Goal: Task Accomplishment & Management: Use online tool/utility

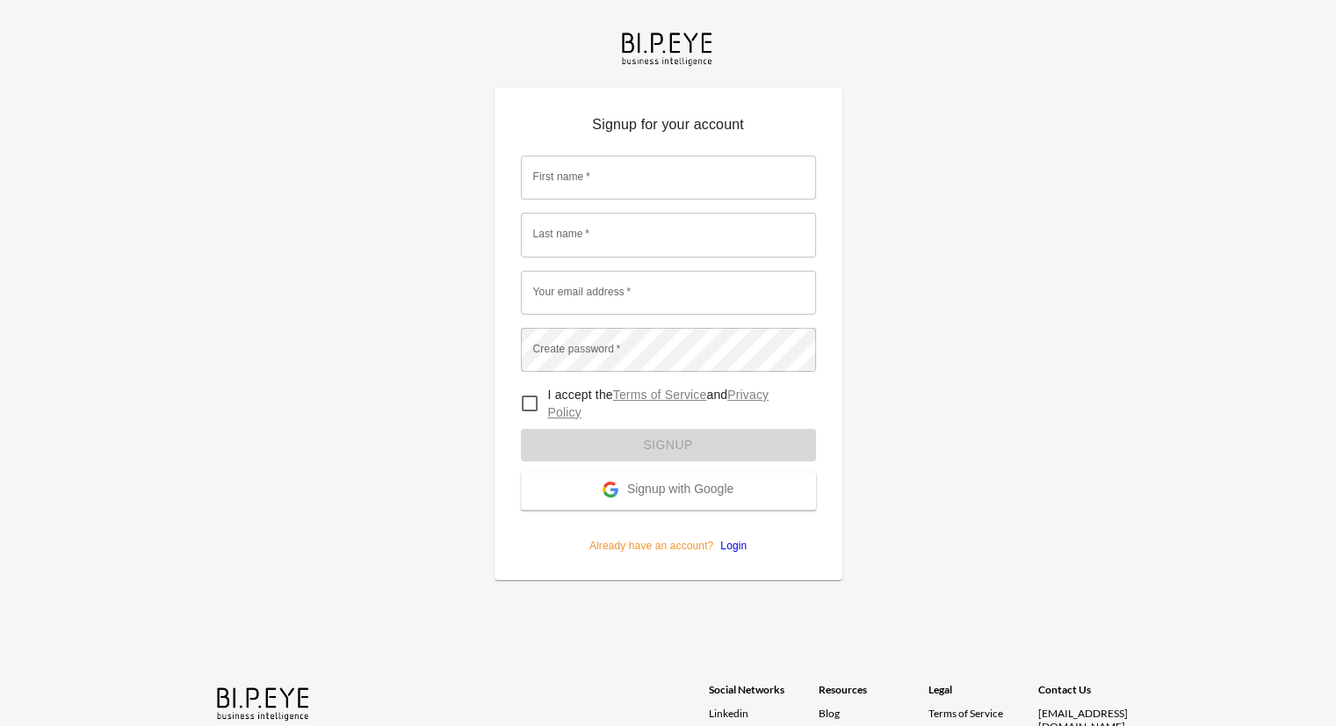
click at [685, 488] on span "Signup with Google" at bounding box center [680, 490] width 106 height 18
click at [651, 493] on span "Signup with Google" at bounding box center [680, 490] width 106 height 18
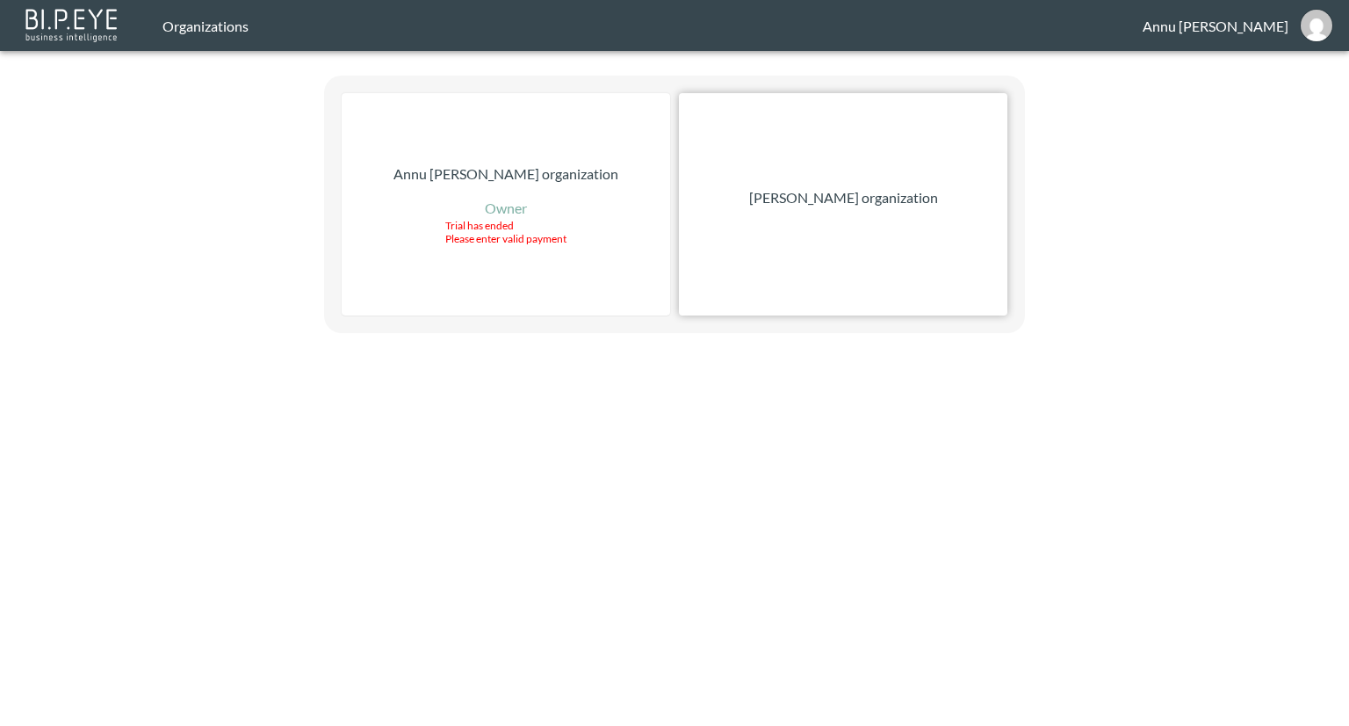
click at [918, 201] on p "[PERSON_NAME] organization" at bounding box center [843, 197] width 189 height 21
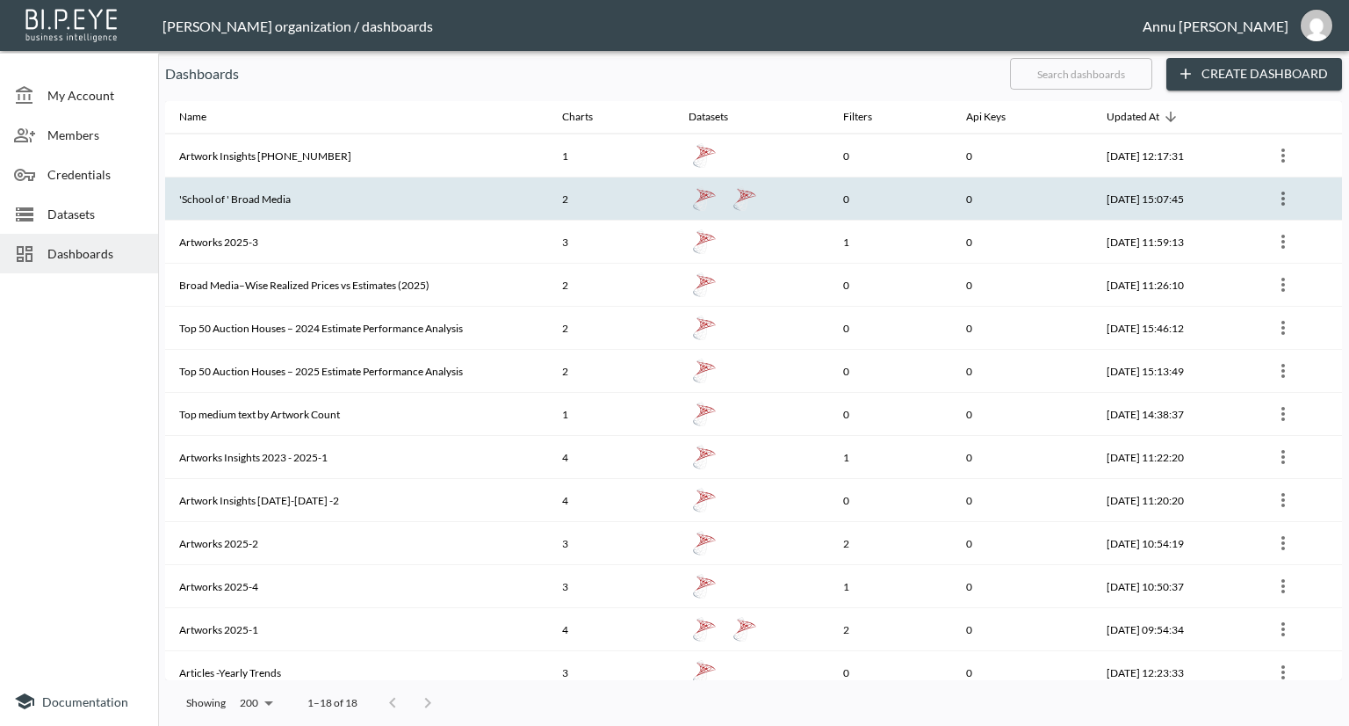
scroll to position [226, 0]
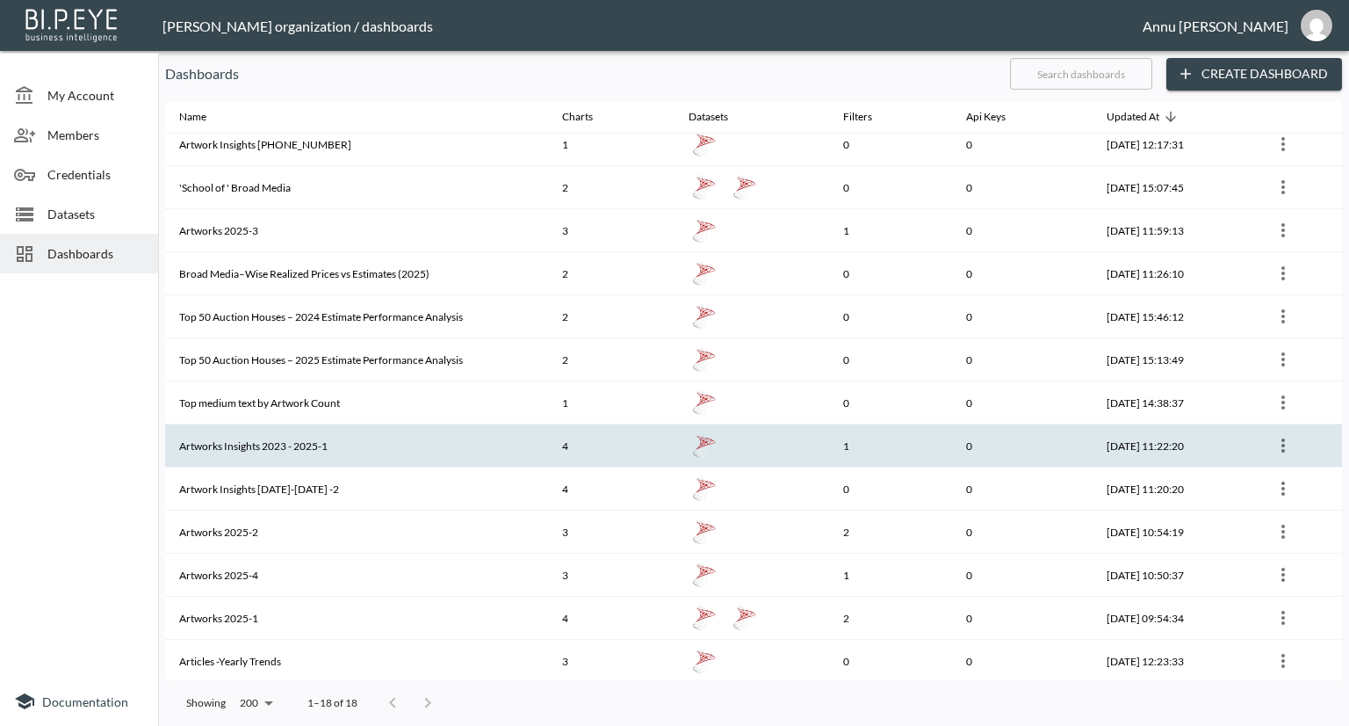
click at [290, 442] on th "Artworks Insights 2023 - 2025-1" at bounding box center [356, 445] width 383 height 43
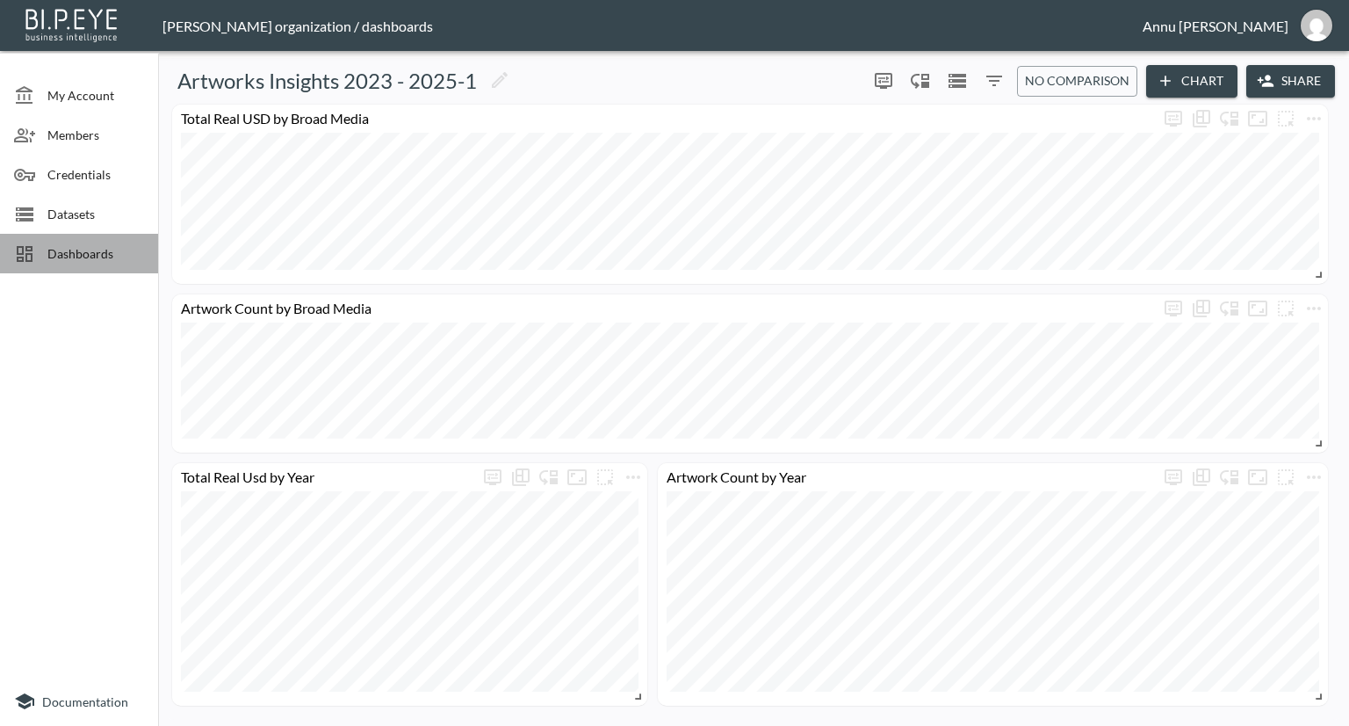
click at [90, 249] on span "Dashboards" at bounding box center [95, 253] width 97 height 18
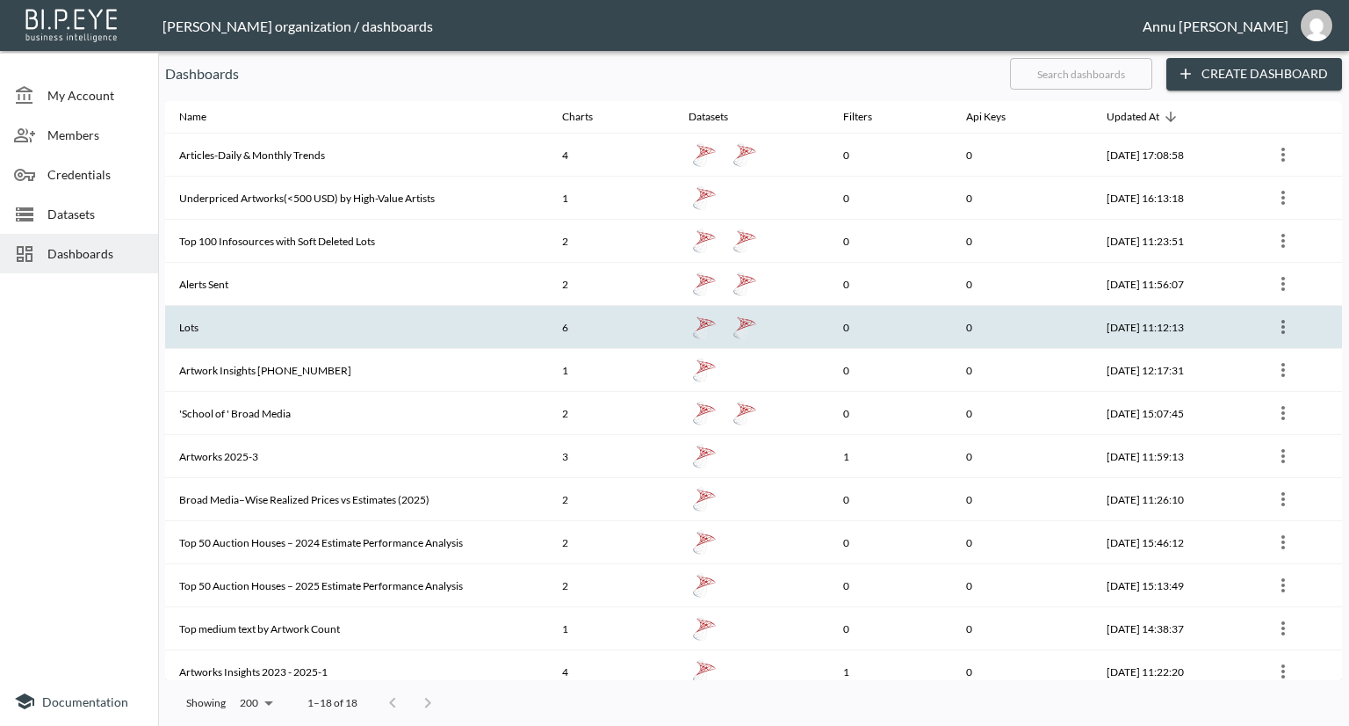
click at [278, 314] on th "Lots" at bounding box center [356, 327] width 383 height 43
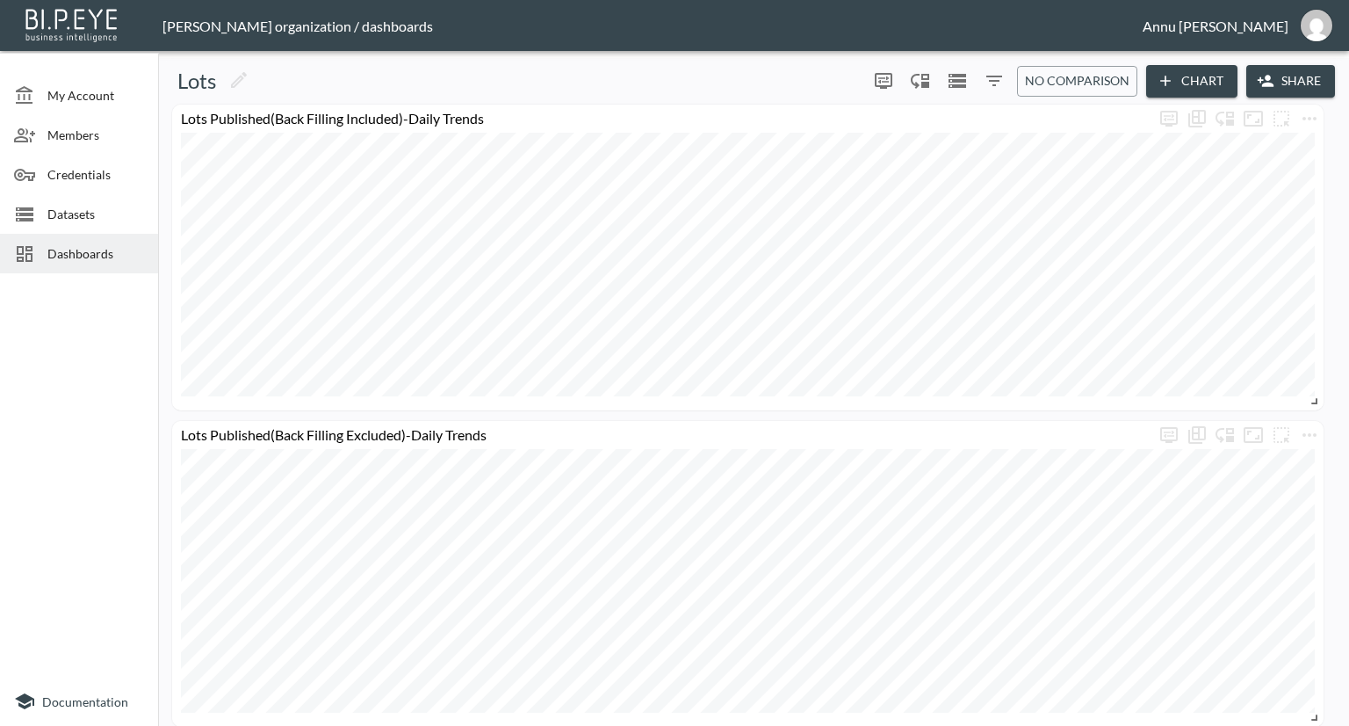
click at [1309, 26] on img "annu@mutualart.com" at bounding box center [1317, 26] width 32 height 32
click at [1225, 97] on li "Logout" at bounding box center [1271, 101] width 151 height 32
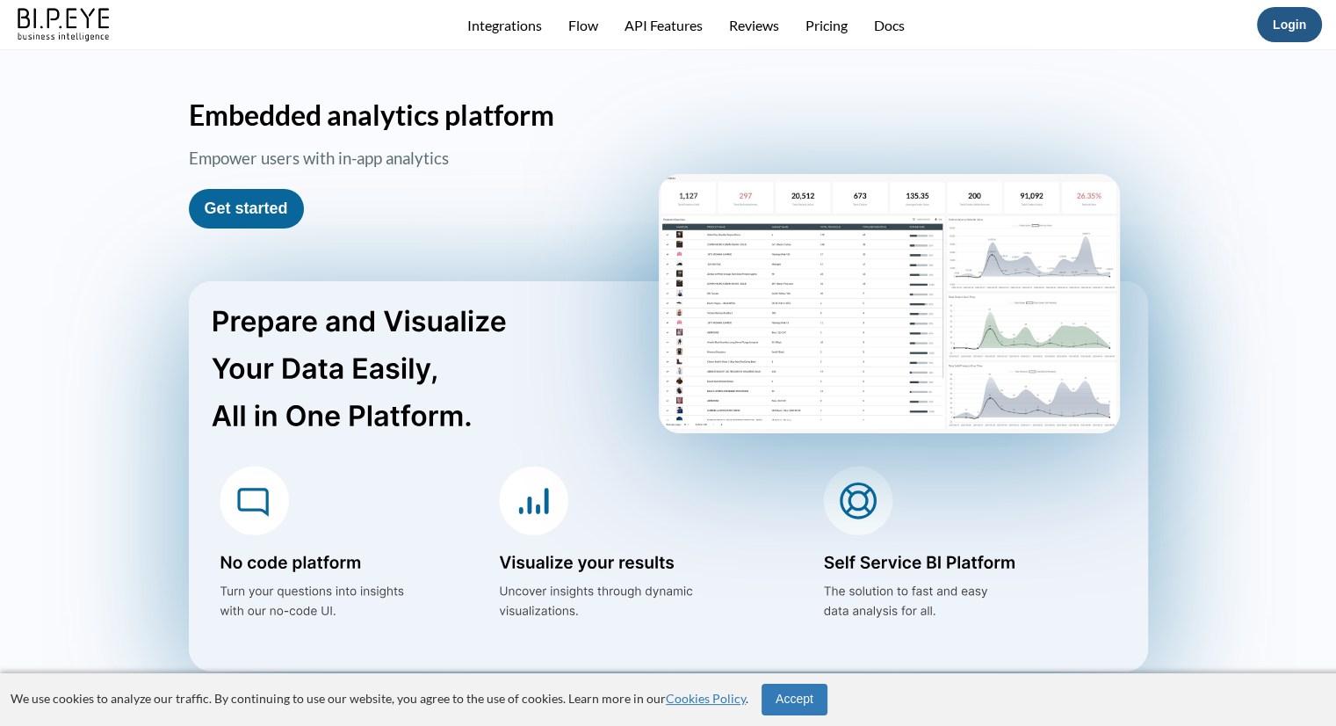
click at [1287, 31] on link "Login" at bounding box center [1289, 25] width 33 height 14
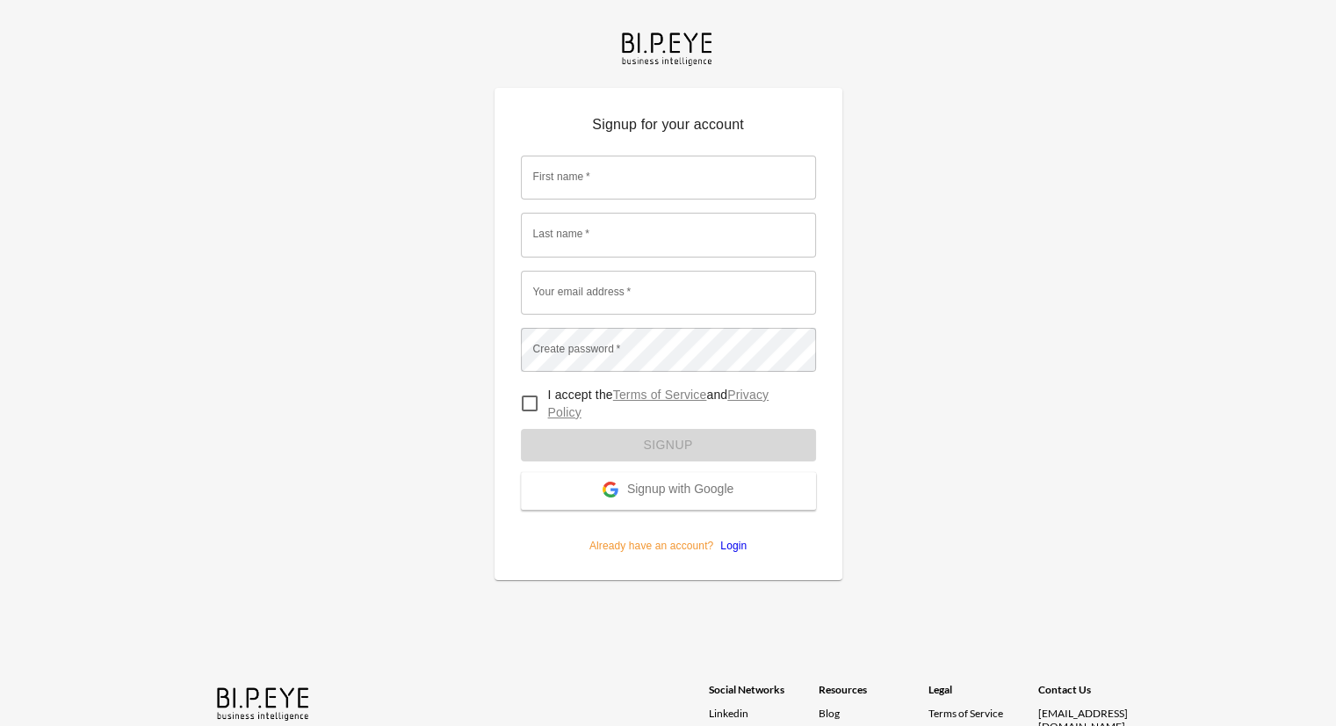
click at [668, 477] on button "Signup with Google" at bounding box center [668, 491] width 295 height 38
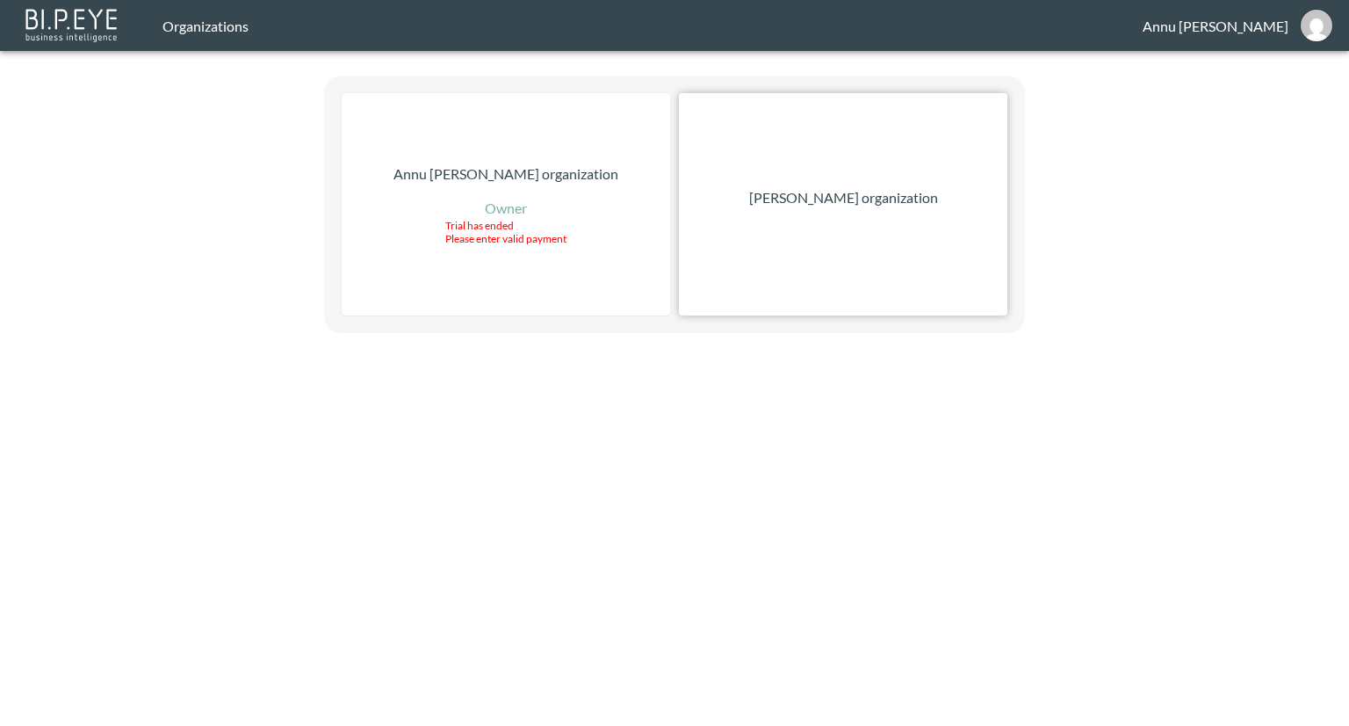
click at [889, 200] on p "[PERSON_NAME] organization" at bounding box center [843, 197] width 189 height 21
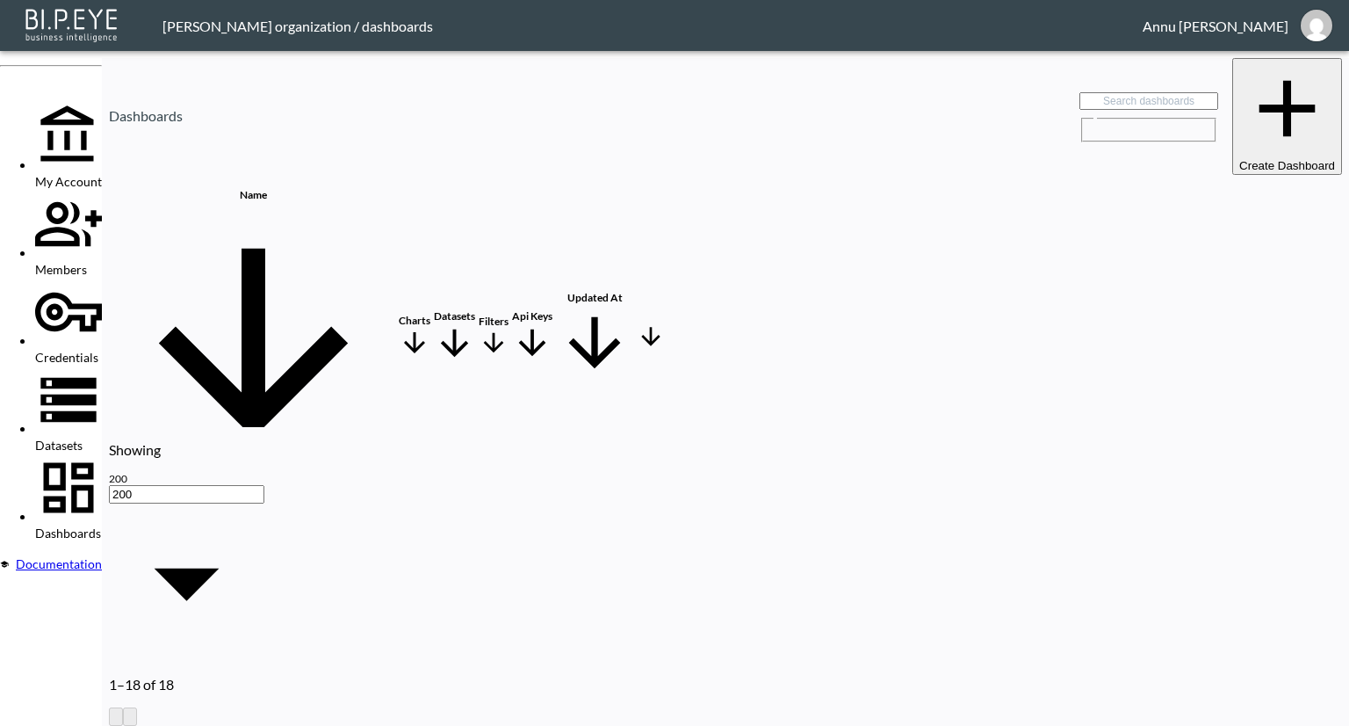
click at [278, 621] on th "Lots" at bounding box center [254, 636] width 286 height 31
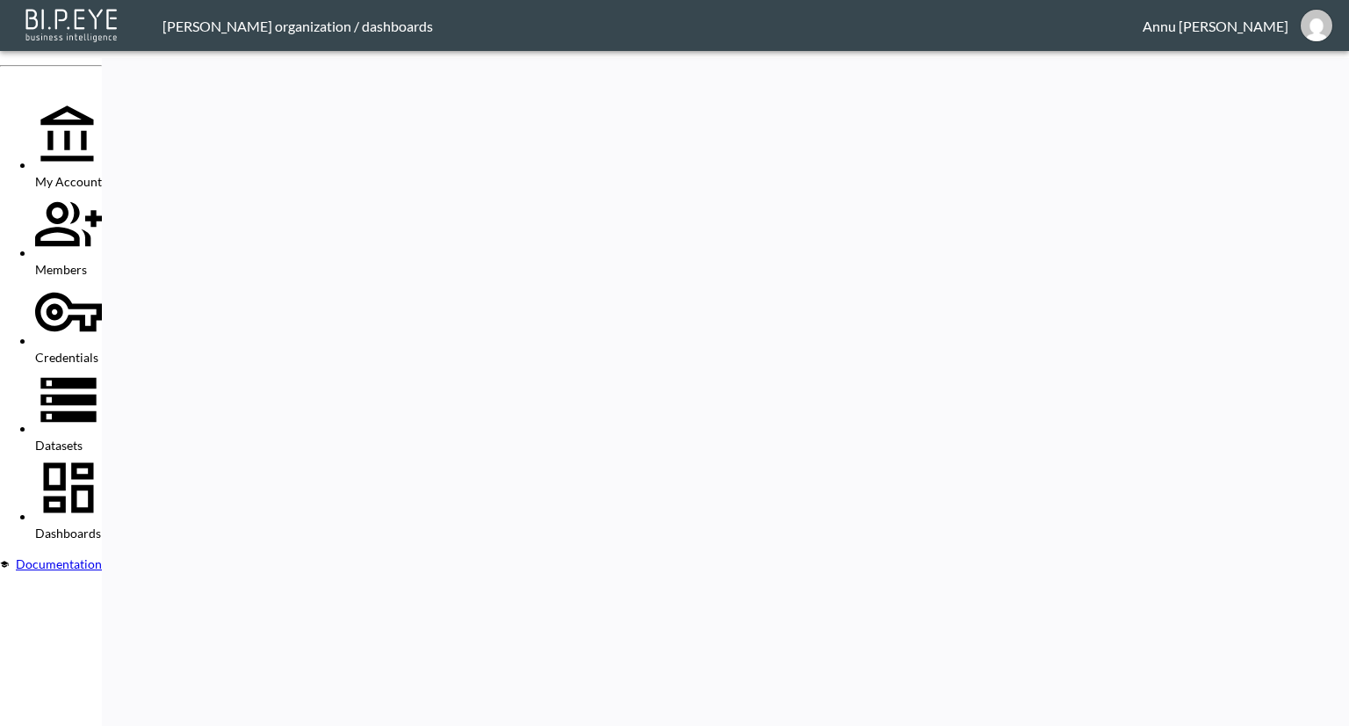
click at [83, 437] on span "Datasets" at bounding box center [58, 444] width 47 height 15
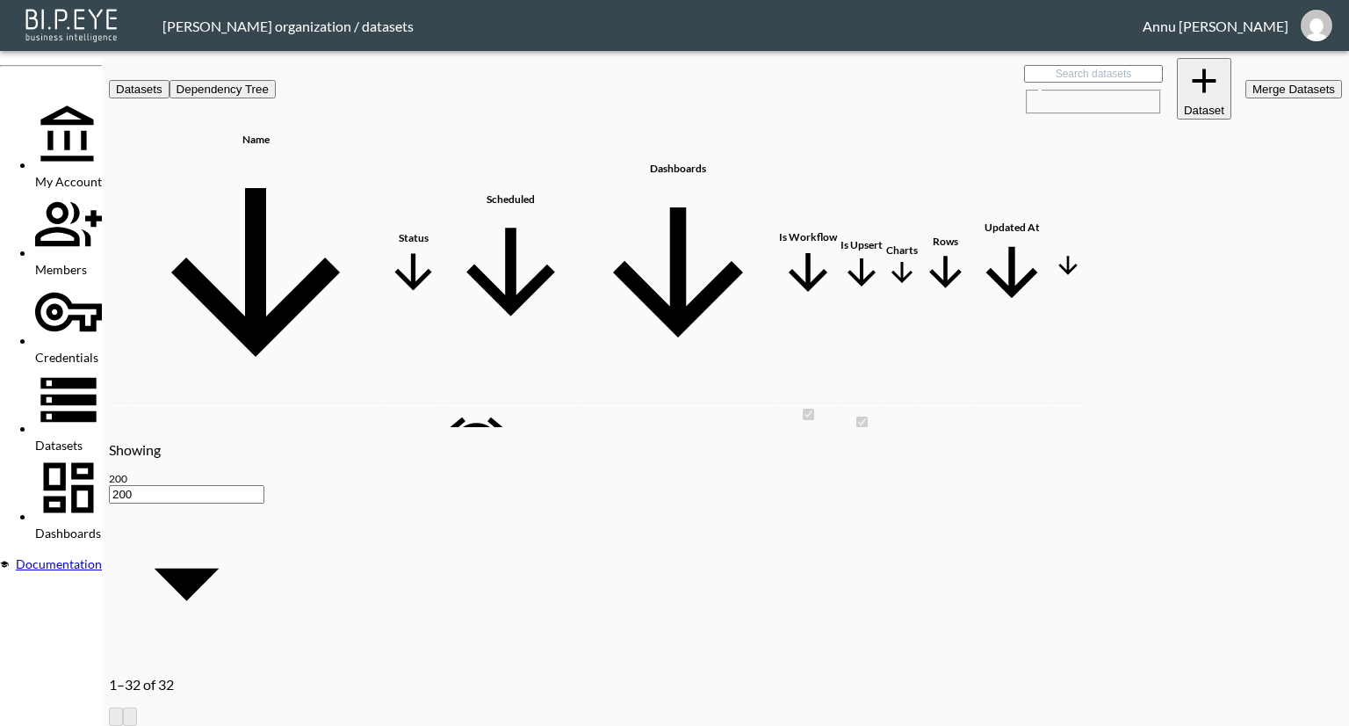
click at [372, 522] on div "Lots Daily Final" at bounding box center [255, 528] width 253 height 13
click at [1074, 524] on icon "more" at bounding box center [1068, 529] width 11 height 11
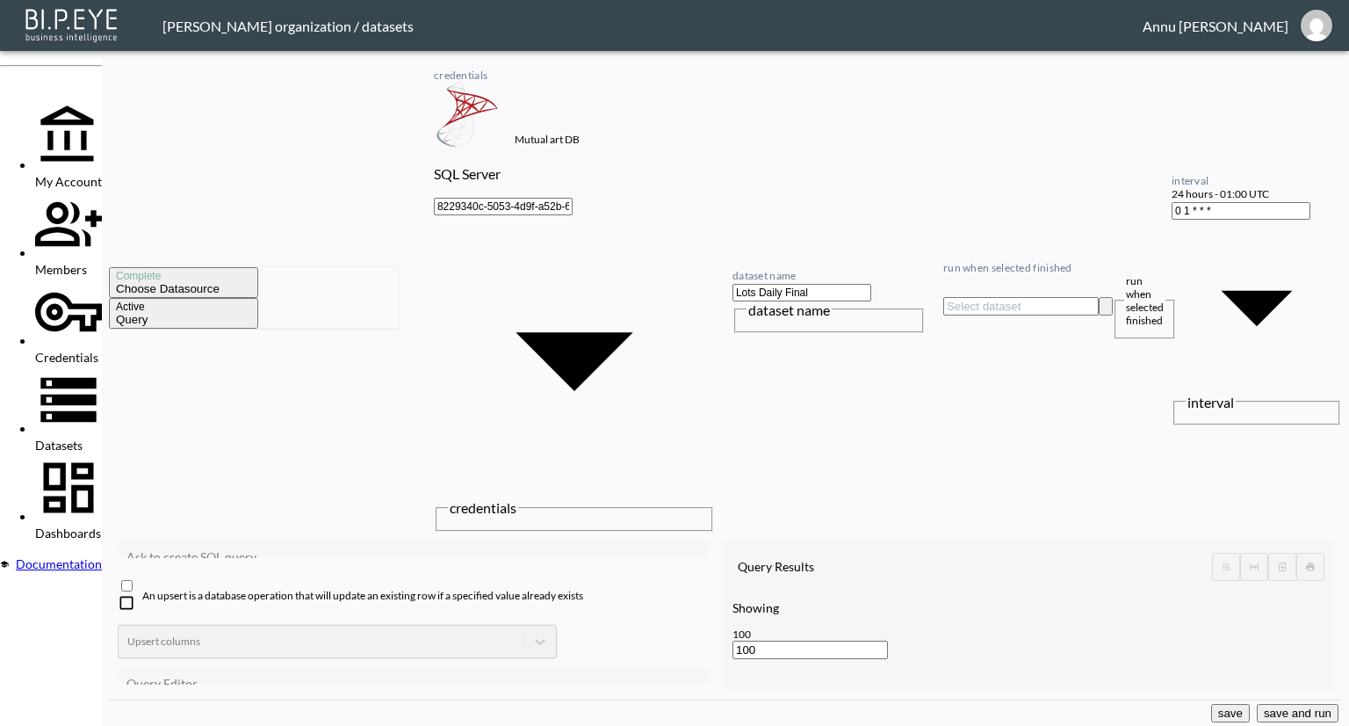
scroll to position [0, 604]
click at [90, 174] on span "My Account" at bounding box center [68, 181] width 67 height 15
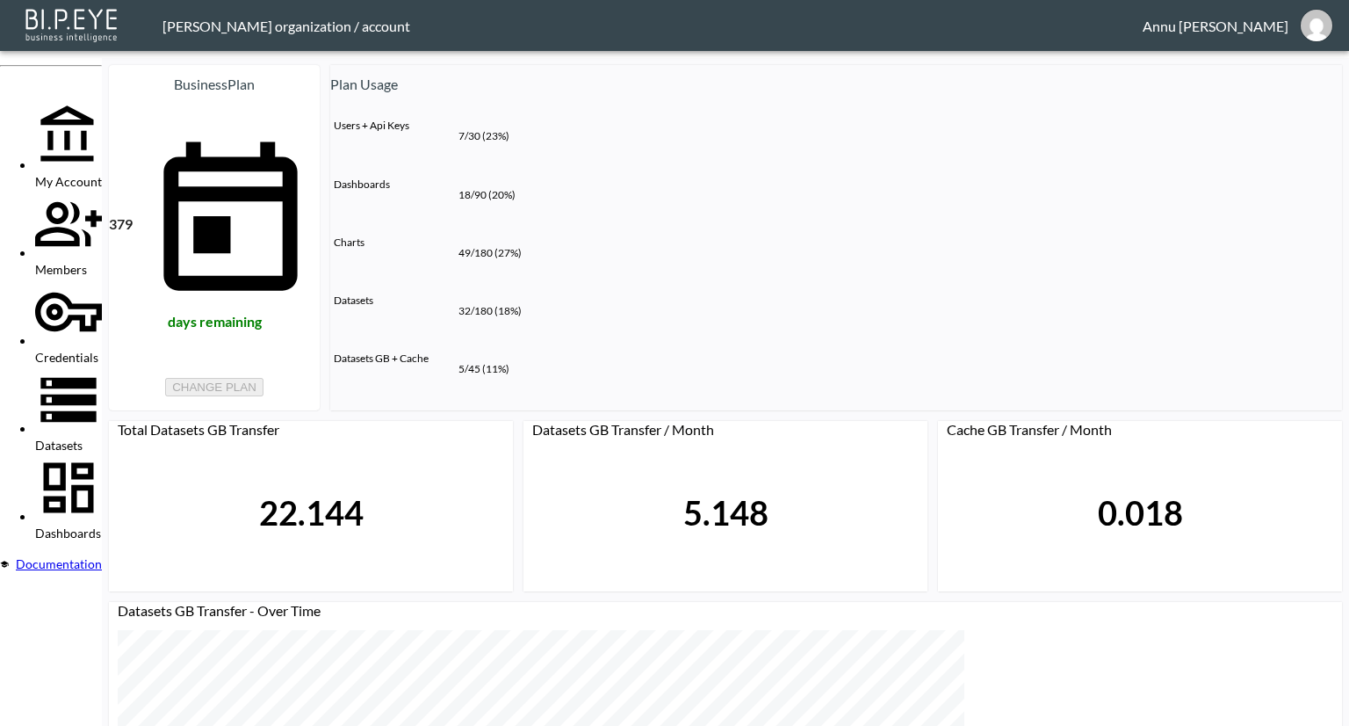
click at [65, 437] on span "Datasets" at bounding box center [58, 444] width 47 height 15
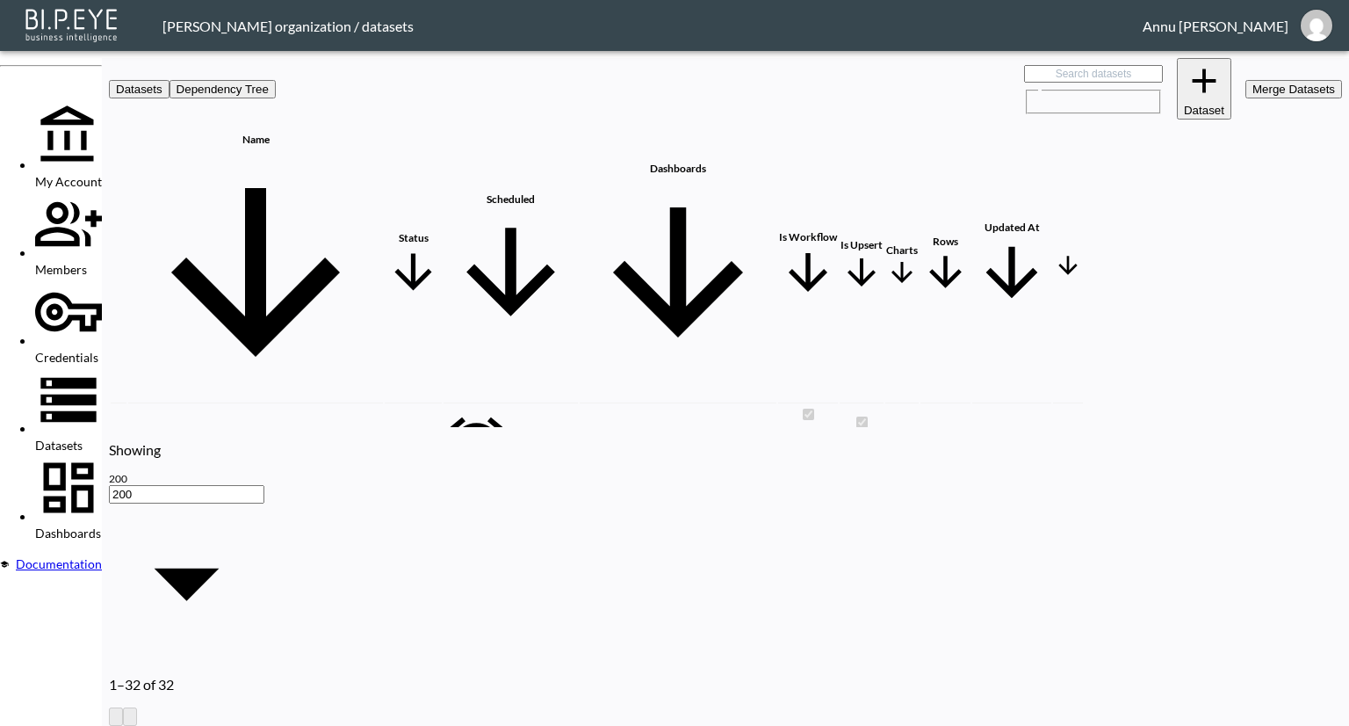
click at [1177, 69] on button "Dataset" at bounding box center [1204, 88] width 54 height 61
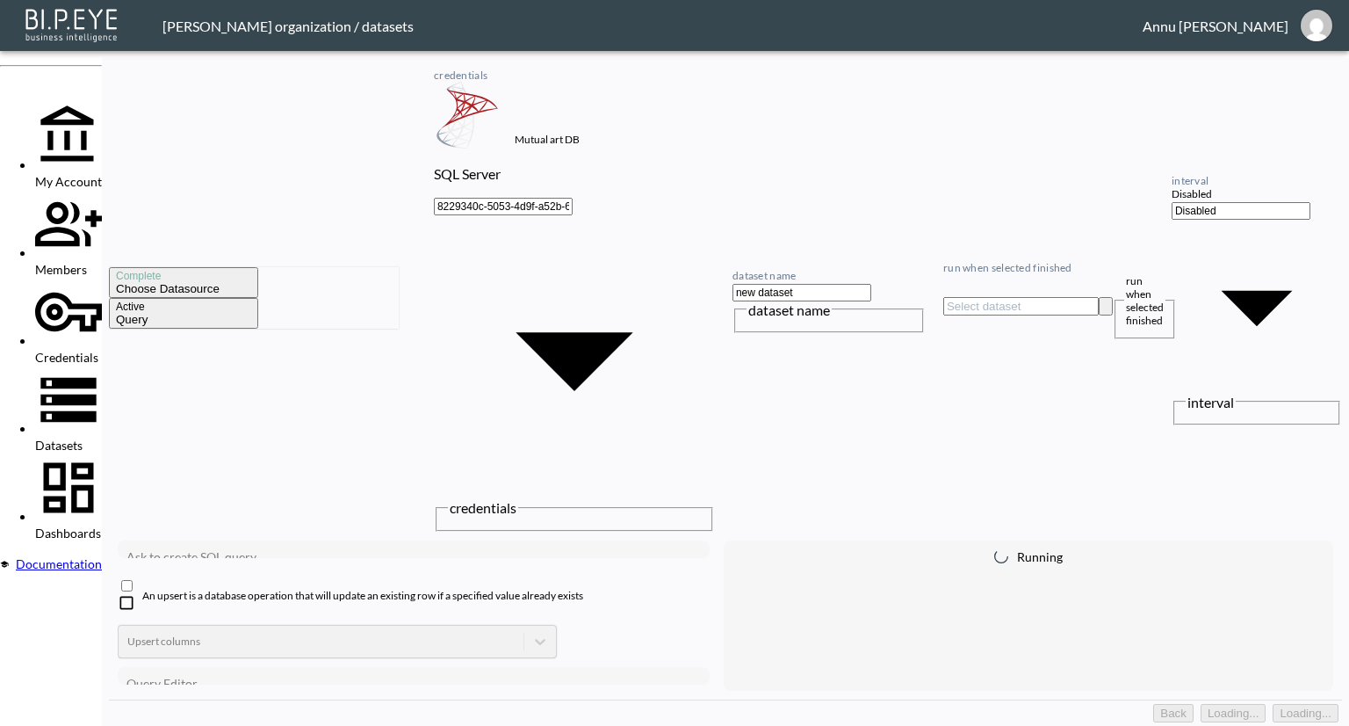
click at [403, 700] on div "Enter your query here... xxxxxxxxxx ​" at bounding box center [435, 730] width 617 height 60
type textarea "sek"
click at [207, 307] on li "SELECT" at bounding box center [212, 312] width 44 height 12
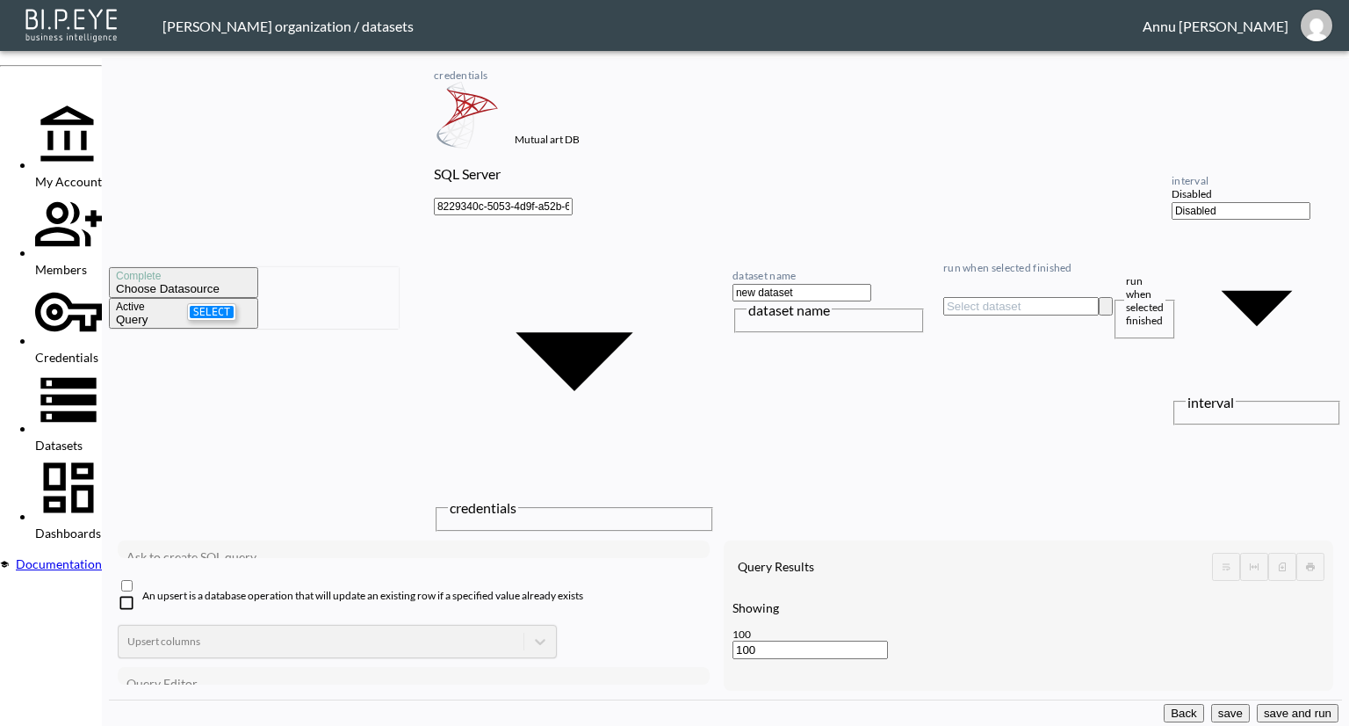
click at [207, 307] on li "SELECT" at bounding box center [212, 312] width 44 height 12
type textarea "tp"
type textarea "TOP 1* FROM v_BI_Lots"
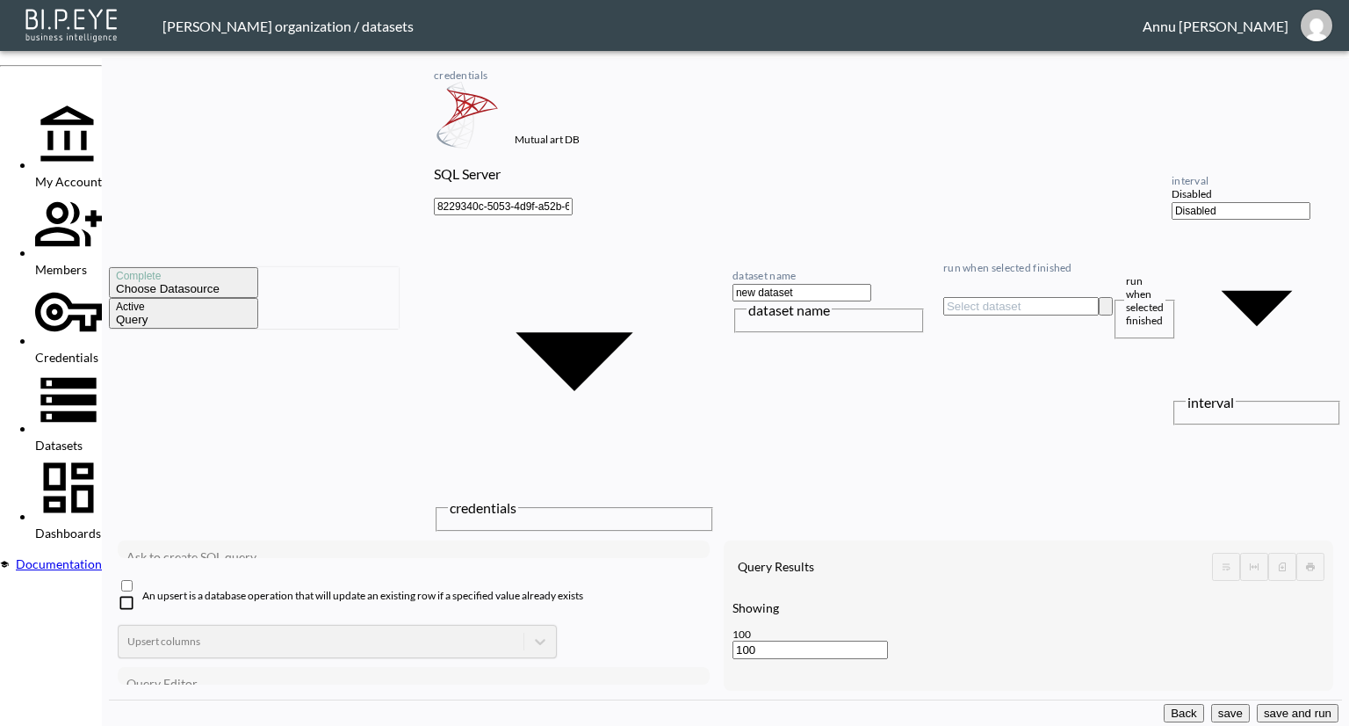
drag, startPoint x: 485, startPoint y: 306, endPoint x: 48, endPoint y: 299, distance: 436.7
click at [48, 299] on div "My Account Members Credentials Datasets Dashboards Documentation Complete Choos…" at bounding box center [674, 363] width 1349 height 726
type textarea "SELECT TOP 1* FROM v_BI_LotStatistics with"
click at [457, 704] on pre "SELECT TOP 1 * FROM v_BI_LotStatistics with" at bounding box center [415, 710] width 577 height 13
drag, startPoint x: 259, startPoint y: 289, endPoint x: 48, endPoint y: 278, distance: 211.1
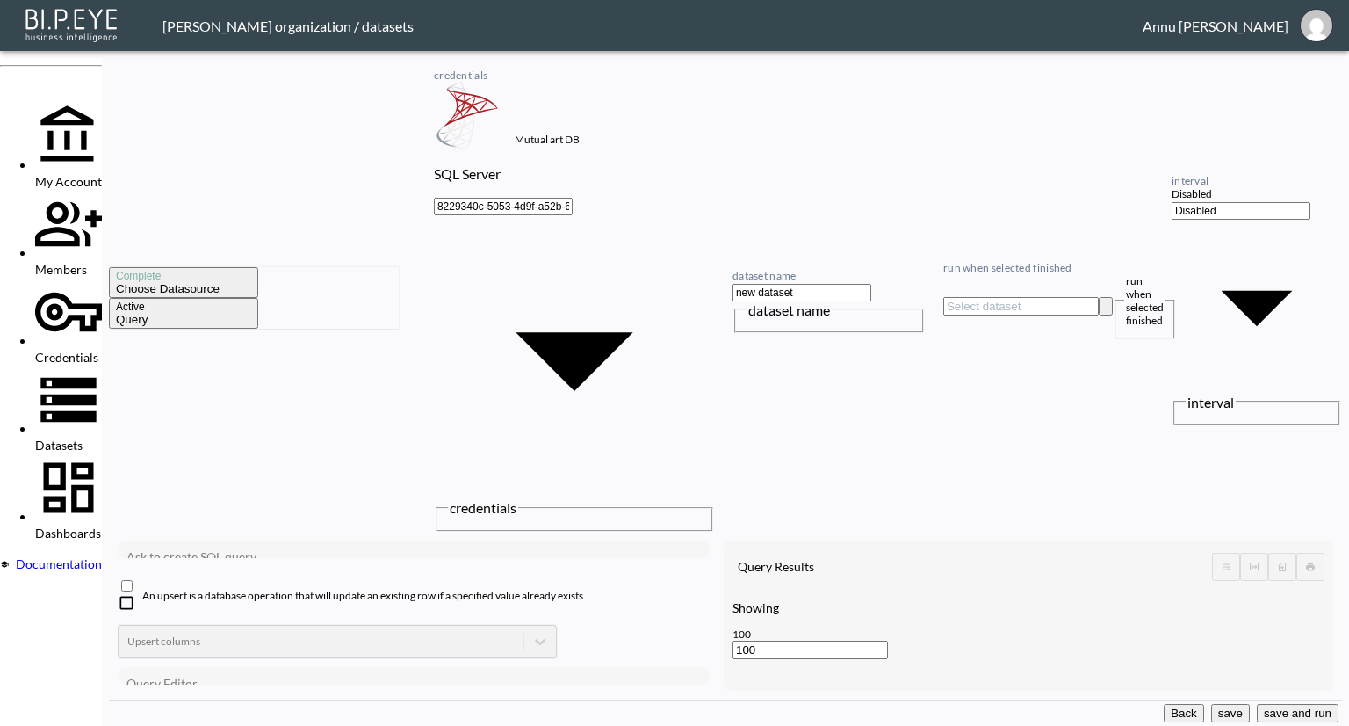
click at [48, 278] on div "My Account Members Credentials Datasets Dashboards Documentation Complete Choos…" at bounding box center [674, 363] width 1349 height 726
drag, startPoint x: 871, startPoint y: 242, endPoint x: 1027, endPoint y: 243, distance: 155.5
click at [1027, 588] on div "Id Row Id Lot Id Event Source User Id Collect Date Publish Date Is Deleted Is A…" at bounding box center [1029, 662] width 592 height 148
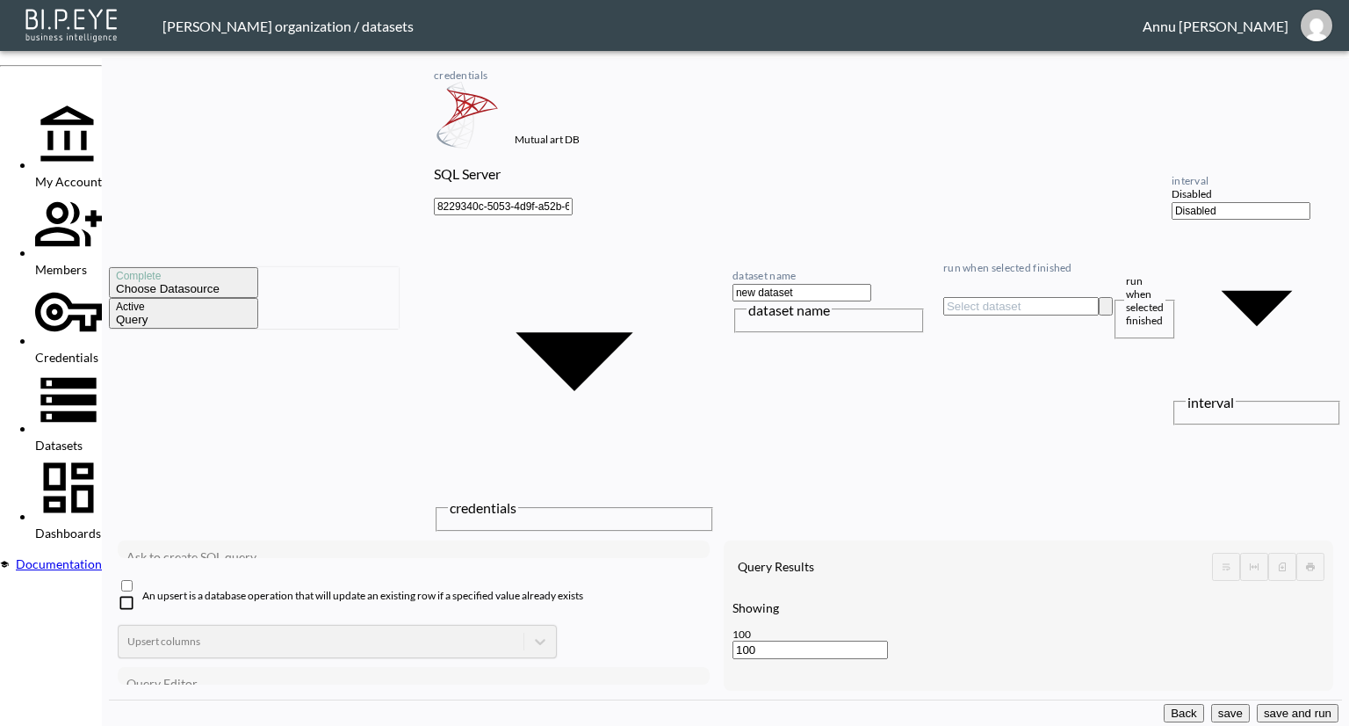
click at [213, 704] on span "SELECT TOP 1 *" at bounding box center [172, 710] width 83 height 13
type textarea "20"
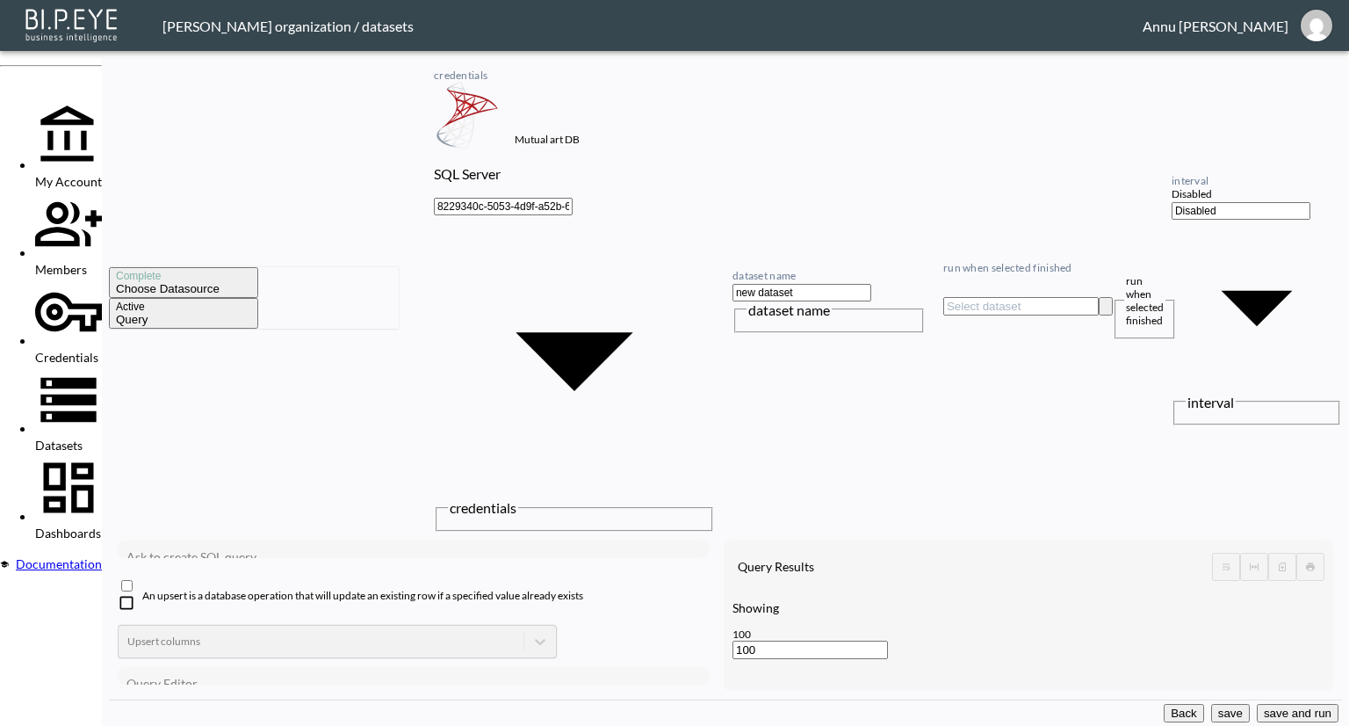
click at [213, 704] on span "*" at bounding box center [209, 710] width 7 height 13
type textarea "2000"
click at [1280, 712] on button "save and run" at bounding box center [1298, 713] width 82 height 18
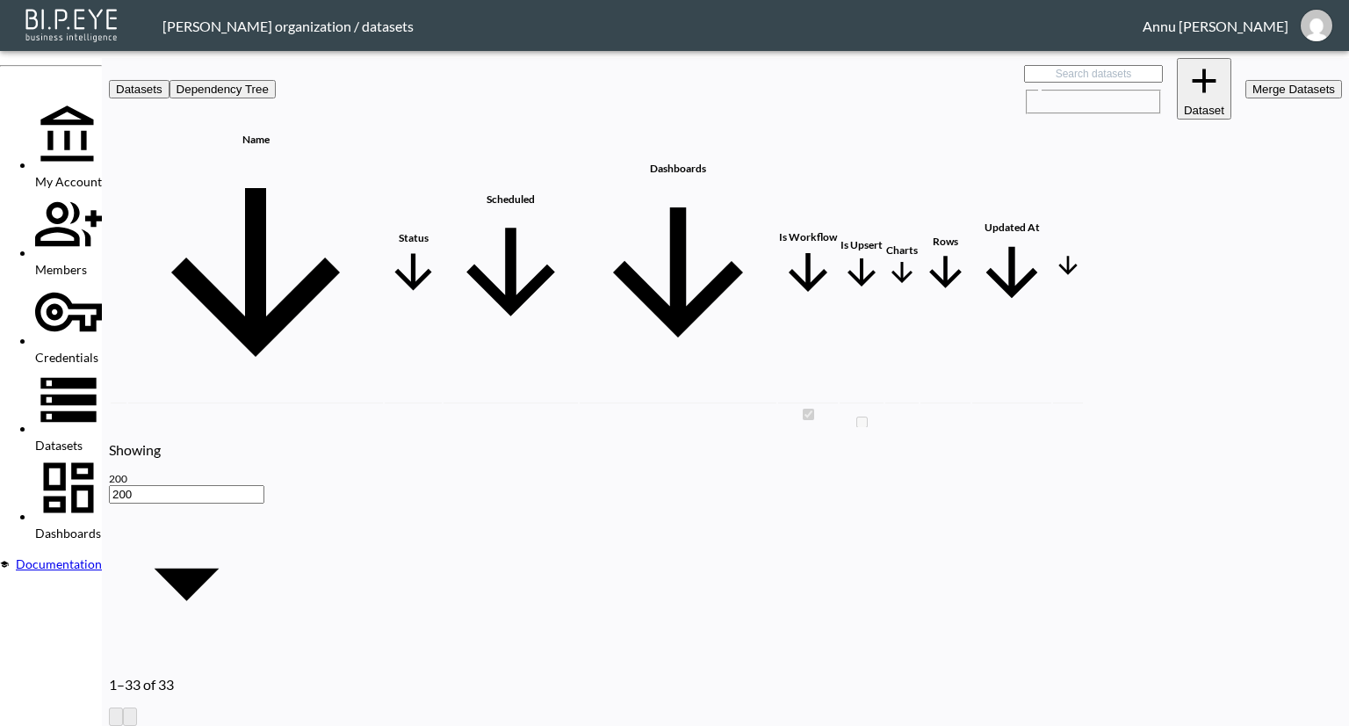
click at [1327, 23] on img "annu@mutualart.com" at bounding box center [1317, 26] width 32 height 32
click at [1232, 94] on li "Logout" at bounding box center [1293, 85] width 123 height 17
